Goal: Task Accomplishment & Management: Manage account settings

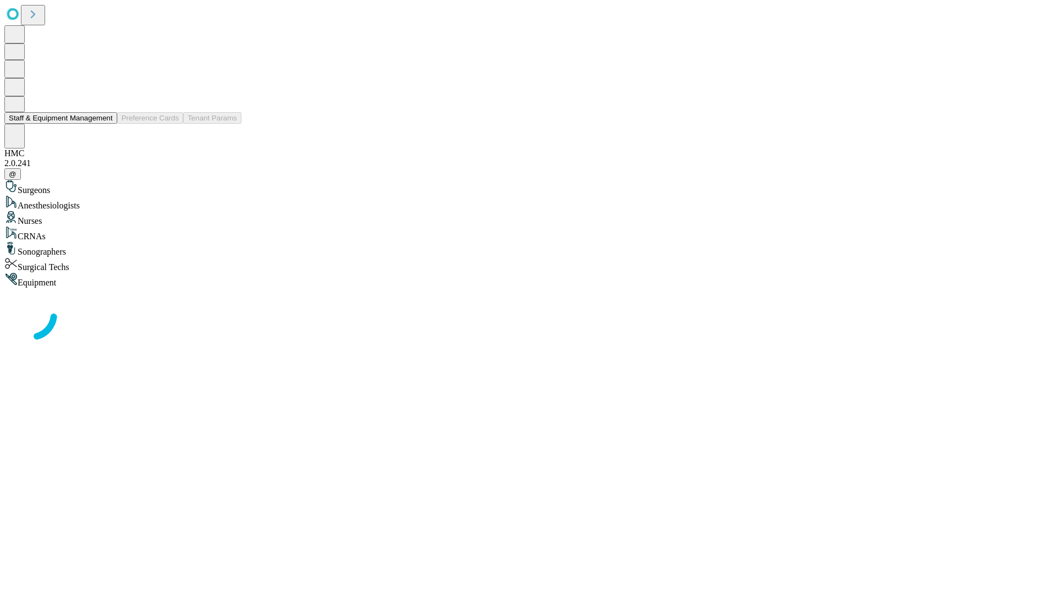
click at [103, 124] on button "Staff & Equipment Management" at bounding box center [60, 118] width 113 height 12
